Goal: Task Accomplishment & Management: Complete application form

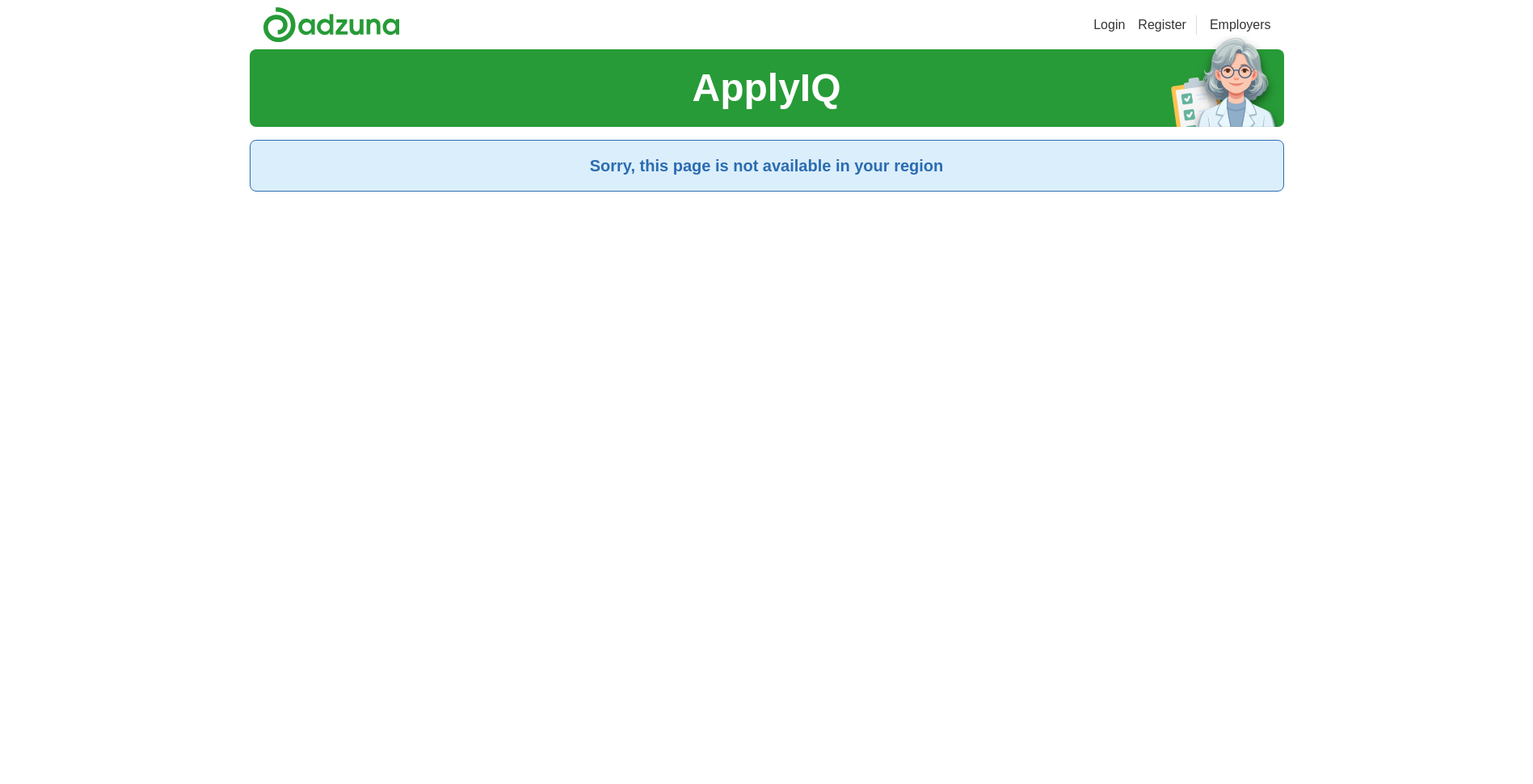
click at [829, 95] on h1 "ApplyIQ" at bounding box center [766, 88] width 149 height 58
click at [704, 84] on h1 "ApplyIQ" at bounding box center [766, 88] width 149 height 58
click at [585, 104] on section "ApplyIQ" at bounding box center [767, 88] width 1034 height 78
